Goal: Task Accomplishment & Management: Manage account settings

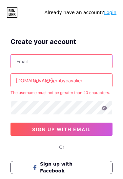
click at [68, 60] on input "text" at bounding box center [61, 61] width 101 height 13
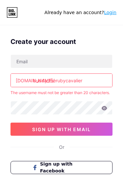
type input "[EMAIL_ADDRESS][DOMAIN_NAME]"
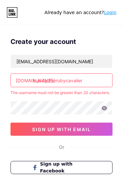
click at [92, 80] on input "buddy_therubycavalier" at bounding box center [61, 80] width 101 height 13
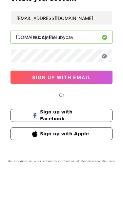
type input "buddy_therubycav"
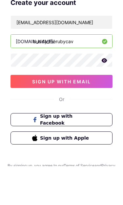
click at [106, 97] on icon at bounding box center [105, 99] width 6 height 4
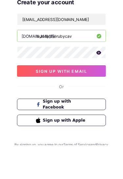
scroll to position [21, 0]
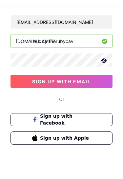
click at [64, 97] on span "sign up with email" at bounding box center [61, 100] width 59 height 6
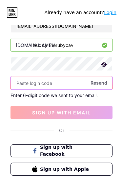
scroll to position [35, 0]
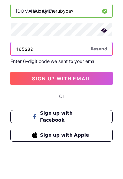
type input "165232"
click at [81, 110] on span "sign up with email" at bounding box center [61, 113] width 59 height 6
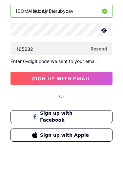
scroll to position [62, 0]
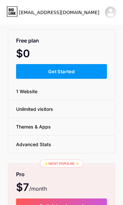
scroll to position [23, 0]
click at [83, 70] on button "Get Started" at bounding box center [61, 71] width 91 height 15
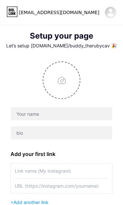
click at [63, 82] on input "file" at bounding box center [61, 80] width 36 height 36
type input "C:\fakepath\IMG_0032.jpeg"
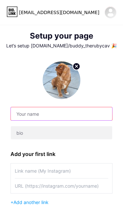
click at [40, 115] on input "text" at bounding box center [61, 113] width 101 height 13
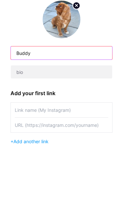
type input "Buddy"
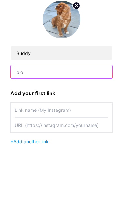
click at [52, 126] on input "text" at bounding box center [61, 132] width 101 height 13
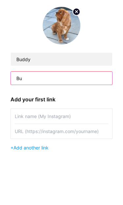
type input "B"
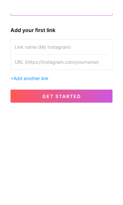
scroll to position [47, 0]
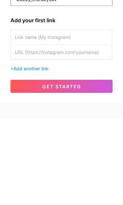
type input "buddy_therubycav"
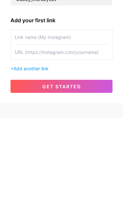
click at [59, 117] on input "text" at bounding box center [61, 124] width 93 height 15
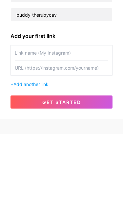
click at [79, 132] on input "text" at bounding box center [61, 139] width 93 height 15
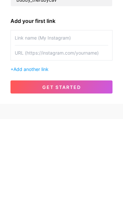
click at [76, 117] on input "text" at bounding box center [61, 124] width 93 height 15
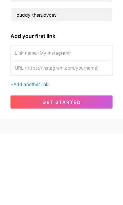
click at [64, 132] on input "text" at bounding box center [61, 139] width 93 height 15
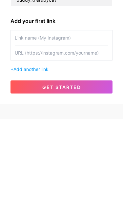
type input "U"
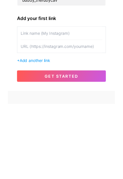
scroll to position [49, 0]
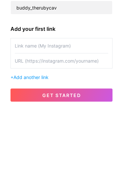
click at [68, 115] on input "text" at bounding box center [61, 122] width 93 height 15
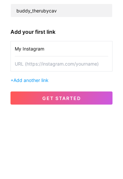
type input "My Instagram"
click at [65, 130] on input "text" at bounding box center [61, 137] width 93 height 15
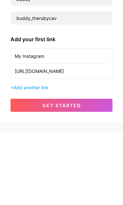
scroll to position [32, 0]
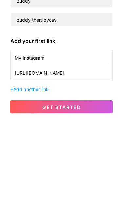
type input "https://instagram.com/buddy_therubycavalier"
click at [39, 168] on span "Add another link" at bounding box center [30, 171] width 35 height 6
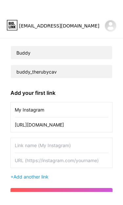
scroll to position [68, 0]
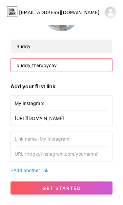
click at [68, 65] on input "buddy_therubycav" at bounding box center [61, 65] width 101 height 13
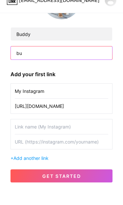
type input "b"
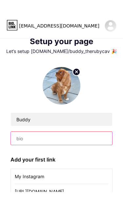
scroll to position [0, 0]
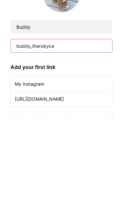
type input "buddy_therubycav"
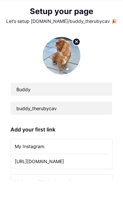
click at [61, 62] on img at bounding box center [62, 81] width 38 height 38
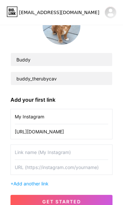
scroll to position [68, 0]
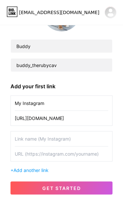
click at [65, 106] on input "My Instagram" at bounding box center [61, 103] width 93 height 15
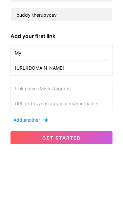
type input "M"
type input "Wagcroft"
click at [106, 111] on input "https://instagram.com/buddy_therubycavalier" at bounding box center [61, 118] width 93 height 15
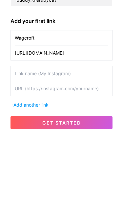
click at [107, 111] on input "https://instagram.com/buddy_therubycavalier" at bounding box center [61, 118] width 93 height 15
click at [86, 111] on input "https://instagram.com/bier" at bounding box center [61, 118] width 93 height 15
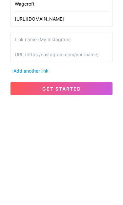
type input "[URL][DOMAIN_NAME]"
click at [78, 179] on span "get started" at bounding box center [61, 189] width 39 height 6
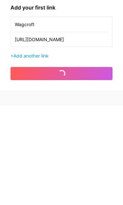
scroll to position [47, 0]
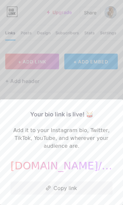
click at [66, 179] on button "Copy link" at bounding box center [61, 188] width 102 height 13
click at [69, 179] on button "Copy link" at bounding box center [61, 188] width 102 height 13
click at [66, 179] on button "Copy link" at bounding box center [61, 188] width 102 height 13
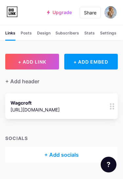
click at [113, 107] on icon at bounding box center [112, 106] width 5 height 6
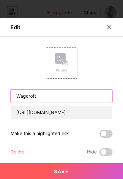
click at [65, 91] on input "Wagcroft" at bounding box center [61, 95] width 101 height 13
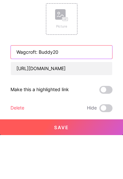
scroll to position [18, 0]
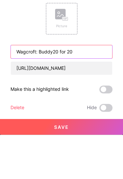
click at [40, 89] on input "Wagcroft: Buddy20 for 20" at bounding box center [61, 95] width 101 height 13
click at [49, 89] on input "Wagcroft: Dicount Buddy20 for 20" at bounding box center [61, 95] width 101 height 13
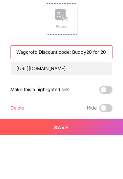
click at [94, 89] on input "Wagcroft: Discount code: Buddy20 for 20" at bounding box center [61, 95] width 101 height 13
click at [104, 89] on input "Wagcroft: Discount code: BUDDY20 to save for 20" at bounding box center [61, 95] width 101 height 13
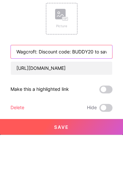
click at [107, 89] on input "Wagcroft: Discount code: BUDDY20 to save 20" at bounding box center [61, 95] width 101 height 13
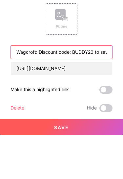
click at [23, 89] on input "Wagcroft: Discount code: BUDDY20 to save 20%" at bounding box center [61, 95] width 101 height 13
click at [51, 89] on input "Wagcroft Discount code: BUDDY20 to save 20%" at bounding box center [61, 95] width 101 height 13
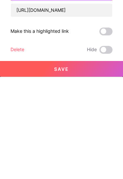
scroll to position [18, 0]
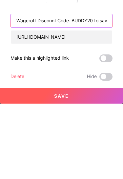
click at [34, 89] on input "Wagcroft Discount Code: BUDDY20 to save 20%" at bounding box center [61, 95] width 101 height 13
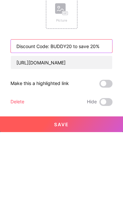
scroll to position [0, 0]
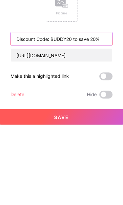
type input "Discount Code: BUDDY20 to save 20%"
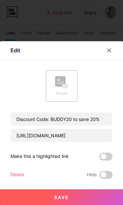
click at [74, 187] on button "Save" at bounding box center [61, 198] width 123 height 16
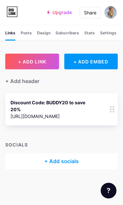
click at [114, 109] on circle at bounding box center [113, 110] width 2 height 2
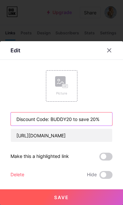
click at [81, 120] on input "Discount Code: BUDDY20 to save 20%" at bounding box center [61, 119] width 101 height 13
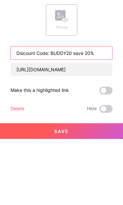
click at [102, 113] on input "Discount Code: BUDDY20 save 20%" at bounding box center [61, 119] width 101 height 13
type input "Discount Code: BUDDY20 save 20%!"
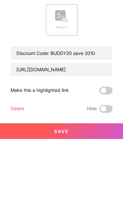
click at [63, 85] on rect at bounding box center [65, 87] width 6 height 4
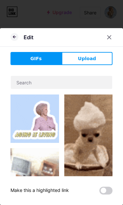
click at [14, 41] on icon at bounding box center [14, 37] width 8 height 8
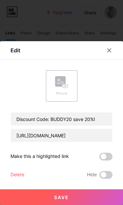
click at [63, 95] on div "Picture" at bounding box center [61, 93] width 13 height 5
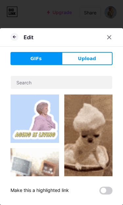
click at [98, 65] on button "Upload" at bounding box center [87, 58] width 51 height 13
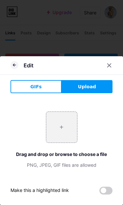
click at [62, 130] on input "file" at bounding box center [61, 127] width 31 height 31
type input "C:\fakepath\IMG_9959.jpeg"
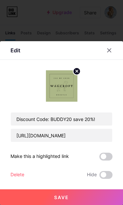
click at [69, 187] on button "Save" at bounding box center [61, 198] width 123 height 16
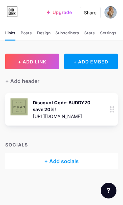
click at [112, 11] on img at bounding box center [110, 12] width 12 height 12
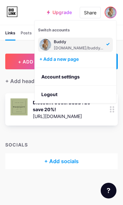
click at [76, 44] on div "Buddy" at bounding box center [79, 41] width 50 height 5
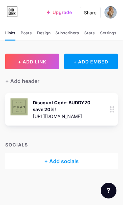
click at [109, 11] on img at bounding box center [110, 12] width 12 height 12
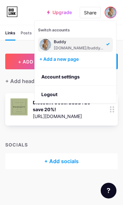
click at [70, 77] on link "Account settings" at bounding box center [75, 77] width 81 height 18
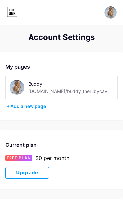
click at [17, 86] on img at bounding box center [17, 87] width 15 height 15
click at [16, 84] on img at bounding box center [17, 87] width 15 height 15
click at [15, 88] on img at bounding box center [17, 87] width 15 height 15
click at [72, 36] on div "Account Settings" at bounding box center [61, 37] width 123 height 9
click at [36, 83] on div "Buddy" at bounding box center [67, 84] width 79 height 7
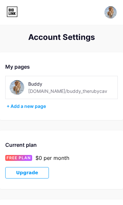
click at [75, 93] on div "[DOMAIN_NAME]/buddy_therubycav" at bounding box center [67, 91] width 79 height 7
click at [84, 37] on div "Account Settings" at bounding box center [61, 37] width 123 height 9
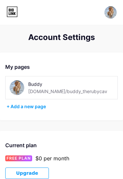
click at [18, 89] on img at bounding box center [17, 87] width 15 height 15
click at [53, 92] on div "[DOMAIN_NAME]/buddy_therubycav" at bounding box center [67, 91] width 79 height 7
click at [81, 40] on div "Account Settings" at bounding box center [61, 37] width 123 height 9
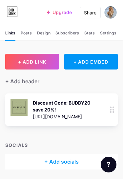
click at [111, 33] on div "Settings" at bounding box center [108, 35] width 16 height 10
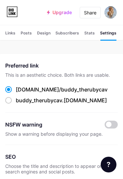
click at [91, 34] on div "Stats" at bounding box center [89, 35] width 10 height 10
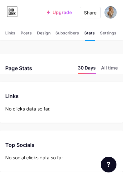
scroll to position [179, 123]
click at [111, 68] on li "All time" at bounding box center [109, 69] width 17 height 10
click at [89, 68] on li "30 Days" at bounding box center [87, 69] width 18 height 10
click at [69, 33] on div "Subscribers NEW" at bounding box center [67, 35] width 24 height 10
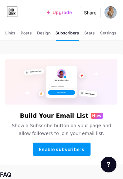
click at [44, 33] on div "Design" at bounding box center [43, 35] width 13 height 10
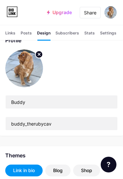
scroll to position [17, 0]
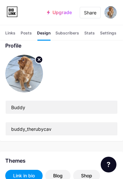
click at [23, 72] on img at bounding box center [24, 74] width 38 height 38
click at [39, 60] on circle at bounding box center [38, 59] width 7 height 7
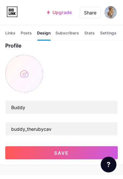
click at [23, 74] on input "file" at bounding box center [24, 74] width 38 height 38
type input "C:\fakepath\F9E010C2-9E3E-4C6C-8D0B-59167284EED6.png"
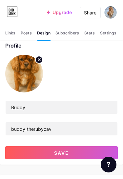
click at [26, 74] on img at bounding box center [24, 74] width 38 height 38
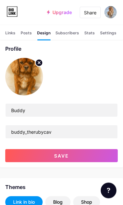
scroll to position [14, 0]
click at [39, 63] on icon at bounding box center [39, 63] width 2 height 2
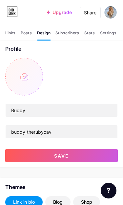
click at [24, 79] on input "file" at bounding box center [24, 77] width 38 height 38
type input "C:\fakepath\IMG_9263.jpeg"
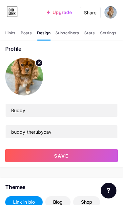
click at [25, 78] on img at bounding box center [24, 77] width 38 height 38
click at [75, 158] on button "Save" at bounding box center [61, 155] width 112 height 13
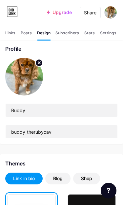
click at [27, 34] on div "Posts" at bounding box center [26, 35] width 11 height 10
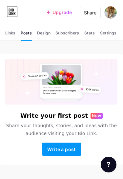
click at [10, 35] on div "Links" at bounding box center [10, 35] width 10 height 10
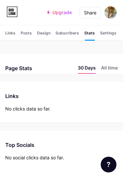
scroll to position [179, 123]
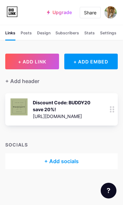
click at [67, 162] on div "+ Add socials" at bounding box center [61, 162] width 112 height 16
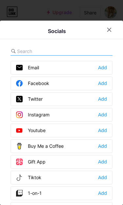
scroll to position [0, 0]
click at [108, 28] on icon at bounding box center [108, 29] width 5 height 5
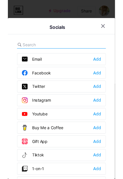
scroll to position [0, 0]
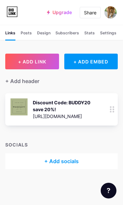
click at [81, 112] on div "Discount Code: BUDDY20 save 20%!" at bounding box center [63, 106] width 61 height 14
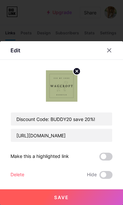
click at [106, 157] on span at bounding box center [105, 157] width 13 height 8
click at [99, 159] on input "checkbox" at bounding box center [99, 159] width 0 height 0
click at [63, 198] on span "Save" at bounding box center [61, 198] width 15 height 6
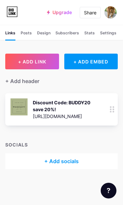
click at [114, 111] on icon at bounding box center [112, 109] width 5 height 6
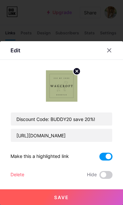
click at [19, 50] on div "Edit" at bounding box center [15, 51] width 10 height 8
click at [110, 50] on icon at bounding box center [108, 50] width 5 height 5
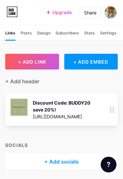
click at [45, 62] on span "+ ADD LINK" at bounding box center [32, 62] width 28 height 6
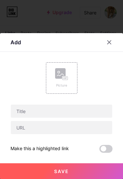
click at [109, 44] on icon at bounding box center [108, 42] width 5 height 5
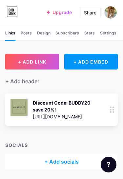
click at [94, 13] on div "Share" at bounding box center [90, 12] width 12 height 7
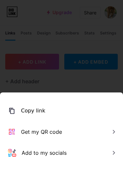
click at [87, 22] on div at bounding box center [61, 89] width 123 height 179
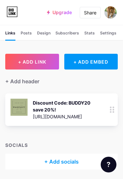
click at [112, 13] on img at bounding box center [110, 12] width 12 height 12
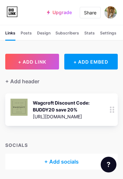
click at [113, 13] on img at bounding box center [110, 12] width 12 height 12
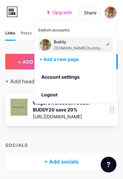
click at [19, 48] on div "+ ADD LINK + ADD EMBED + Add header Wagcroft Discount Code: BUDDY20 save 20% ht…" at bounding box center [61, 101] width 123 height 137
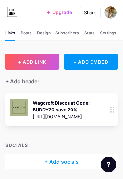
click at [27, 33] on div "Posts" at bounding box center [26, 35] width 11 height 10
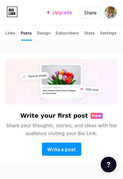
click at [44, 32] on div "Design" at bounding box center [43, 35] width 13 height 10
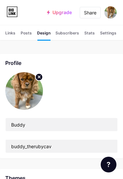
click at [22, 93] on img at bounding box center [24, 91] width 38 height 38
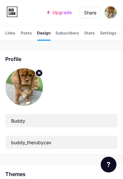
scroll to position [1, 0]
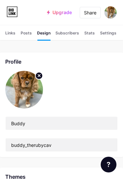
click at [41, 76] on circle at bounding box center [38, 75] width 7 height 7
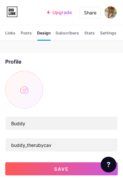
click at [23, 88] on input "file" at bounding box center [24, 90] width 38 height 38
type input "C:\fakepath\IMG_0042.jpeg"
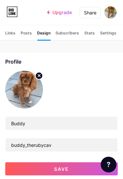
click at [39, 77] on circle at bounding box center [38, 75] width 7 height 7
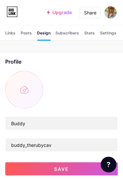
click at [24, 91] on input "file" at bounding box center [24, 90] width 38 height 38
type input "C:\fakepath\IMG_9203.jpeg"
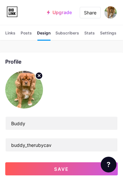
click at [64, 171] on span "Save" at bounding box center [61, 169] width 15 height 6
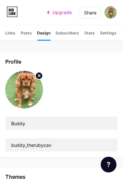
click at [11, 34] on div "Links" at bounding box center [10, 35] width 10 height 10
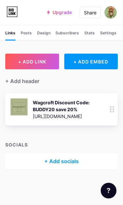
click at [64, 162] on div "+ Add socials" at bounding box center [61, 162] width 112 height 16
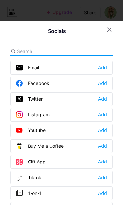
click at [50, 122] on div "Instagram Add" at bounding box center [61, 115] width 102 height 14
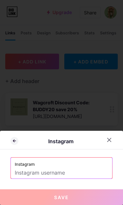
click at [111, 140] on icon at bounding box center [108, 140] width 5 height 5
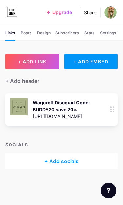
click at [72, 159] on div "+ Add socials" at bounding box center [61, 162] width 112 height 16
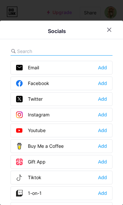
click at [61, 121] on div "Instagram Add" at bounding box center [61, 115] width 102 height 14
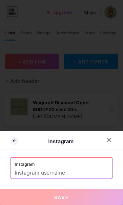
click at [112, 140] on div at bounding box center [109, 140] width 12 height 12
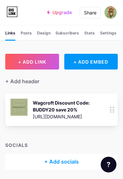
click at [113, 110] on icon at bounding box center [112, 109] width 5 height 6
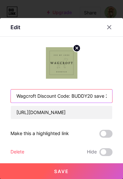
click at [106, 97] on input "Wagcroft Discount Code: BUDDY20 save 20%" at bounding box center [61, 95] width 101 height 13
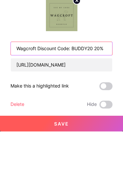
click at [105, 89] on input "Wagcroft Discount Code: BUDDY20 20%" at bounding box center [61, 95] width 101 height 13
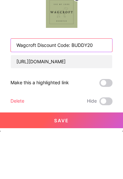
scroll to position [3, 0]
type input "Wagcroft Discount Code: BUDDY20"
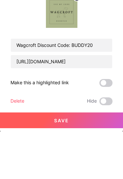
click at [106, 126] on span at bounding box center [105, 130] width 13 height 8
click at [99, 132] on input "checkbox" at bounding box center [99, 132] width 0 height 0
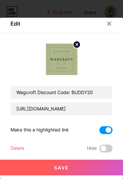
click at [85, 167] on button "Save" at bounding box center [61, 168] width 123 height 16
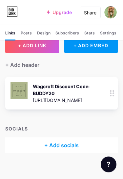
scroll to position [0, 0]
